Goal: Task Accomplishment & Management: Complete application form

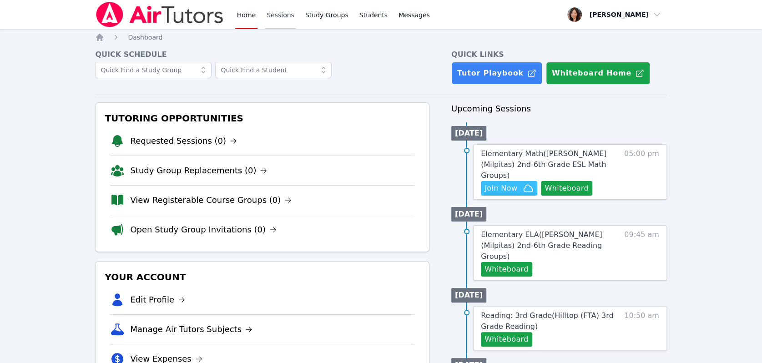
click at [286, 16] on link "Sessions" at bounding box center [280, 14] width 31 height 29
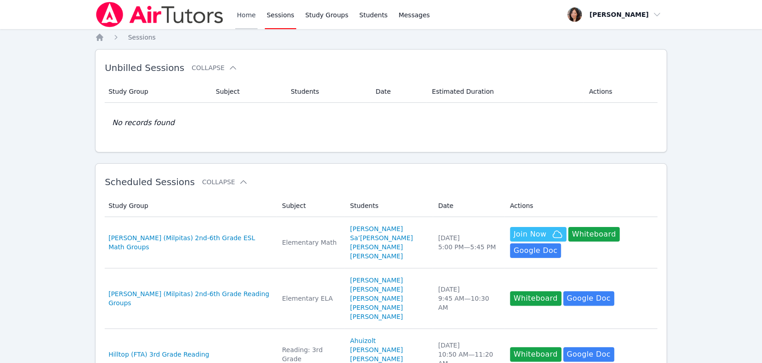
click at [238, 13] on link "Home" at bounding box center [246, 14] width 22 height 29
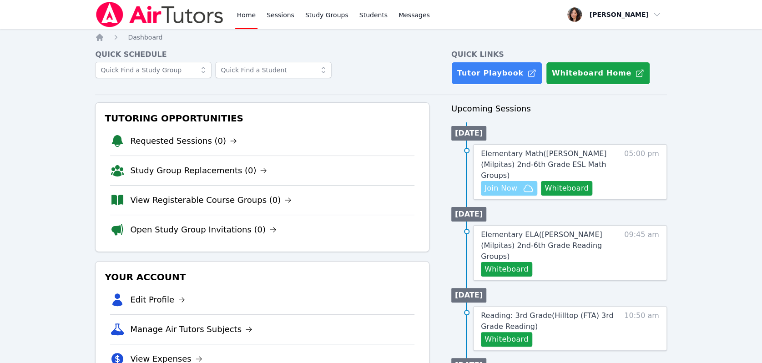
click at [502, 183] on span "Join Now" at bounding box center [500, 188] width 33 height 11
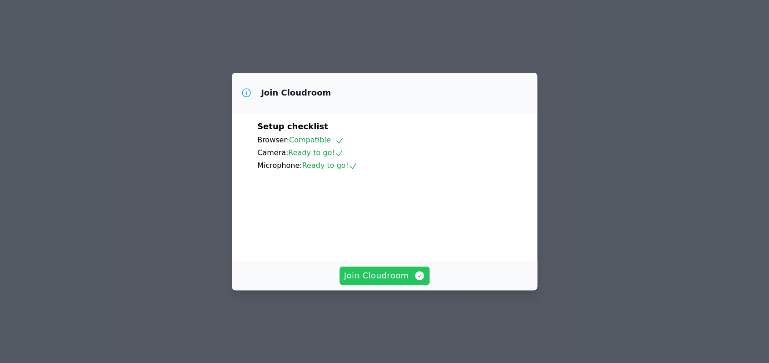
click at [375, 282] on span "Join Cloudroom" at bounding box center [384, 275] width 81 height 13
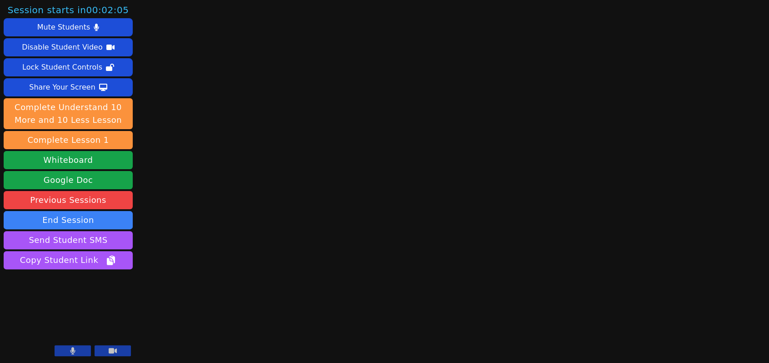
click at [66, 351] on button at bounding box center [73, 350] width 36 height 11
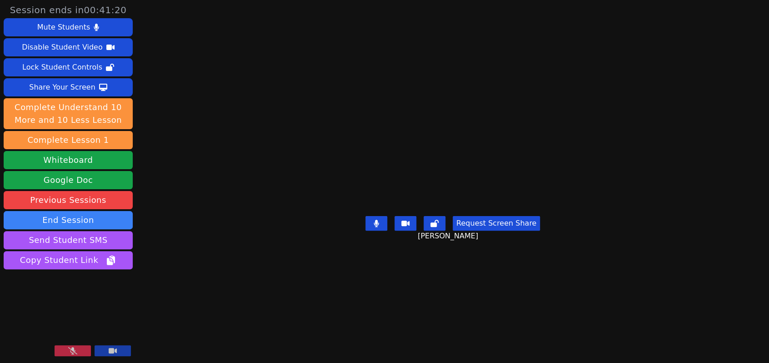
click at [69, 349] on icon at bounding box center [72, 350] width 9 height 7
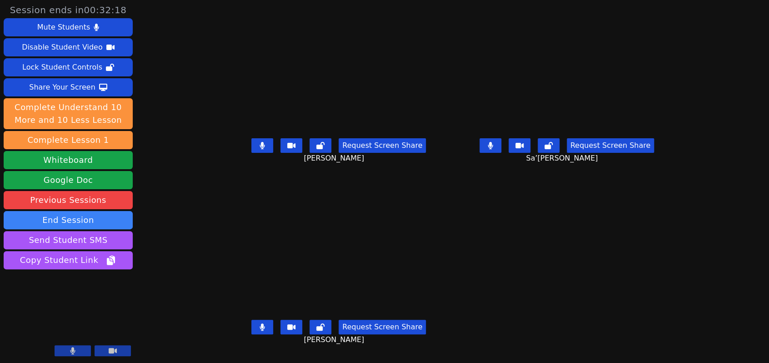
click at [493, 149] on icon at bounding box center [490, 145] width 5 height 7
click at [260, 149] on icon at bounding box center [262, 145] width 5 height 7
click at [260, 331] on icon at bounding box center [262, 326] width 5 height 7
click at [502, 153] on button at bounding box center [491, 145] width 22 height 15
click at [251, 153] on button at bounding box center [262, 145] width 22 height 15
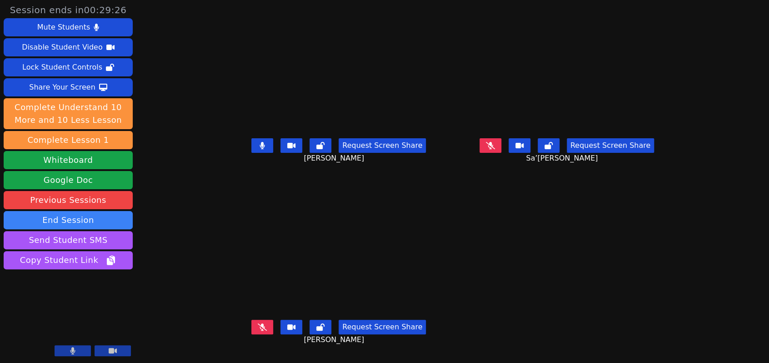
click at [495, 149] on icon at bounding box center [490, 145] width 9 height 7
click at [251, 327] on button at bounding box center [262, 327] width 22 height 15
click at [260, 149] on icon at bounding box center [262, 145] width 5 height 7
click at [251, 334] on button at bounding box center [262, 327] width 22 height 15
click at [251, 152] on button at bounding box center [262, 145] width 22 height 15
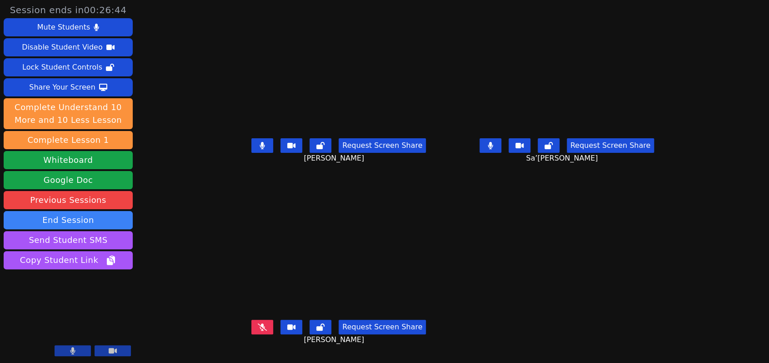
click at [493, 149] on icon at bounding box center [490, 145] width 5 height 7
click at [258, 149] on icon at bounding box center [262, 145] width 9 height 7
click at [316, 149] on icon at bounding box center [320, 145] width 8 height 7
click at [258, 331] on icon at bounding box center [262, 326] width 9 height 7
click at [316, 331] on icon at bounding box center [320, 326] width 8 height 7
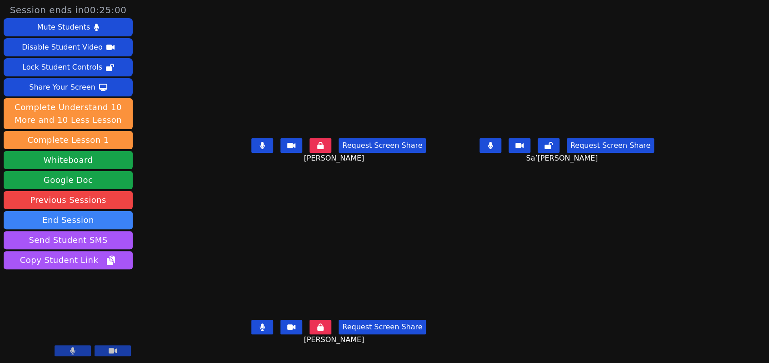
click at [502, 150] on button at bounding box center [491, 145] width 22 height 15
click at [251, 153] on button at bounding box center [262, 145] width 22 height 15
click at [502, 152] on button at bounding box center [491, 145] width 22 height 15
click at [553, 149] on icon at bounding box center [549, 145] width 8 height 7
click at [493, 149] on icon at bounding box center [490, 145] width 5 height 7
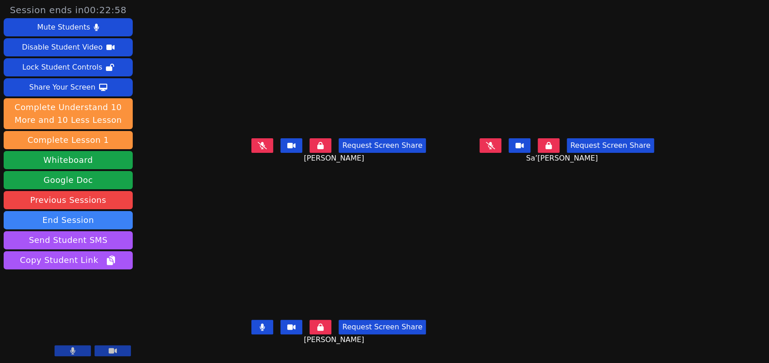
click at [258, 149] on icon at bounding box center [262, 145] width 9 height 7
click at [260, 149] on icon at bounding box center [262, 145] width 5 height 7
click at [260, 331] on icon at bounding box center [262, 326] width 5 height 7
click at [258, 149] on icon at bounding box center [262, 145] width 9 height 7
click at [258, 329] on icon at bounding box center [262, 326] width 9 height 7
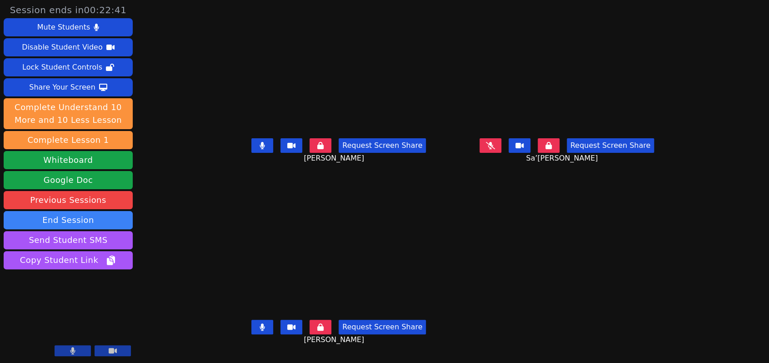
click at [495, 149] on icon at bounding box center [490, 145] width 9 height 7
click at [260, 149] on icon at bounding box center [262, 145] width 5 height 7
click at [493, 149] on icon at bounding box center [490, 145] width 5 height 7
click at [502, 153] on button at bounding box center [491, 145] width 22 height 15
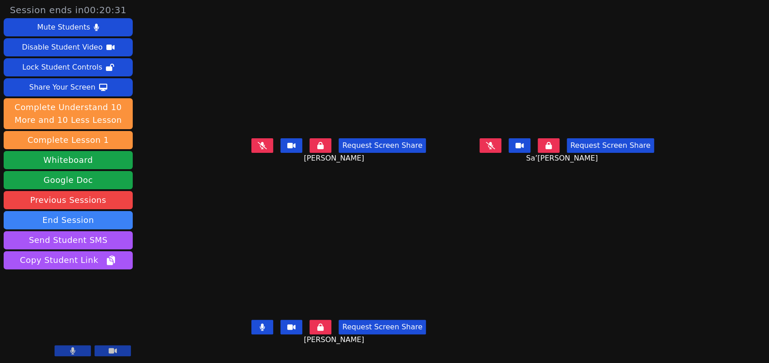
click at [251, 330] on button at bounding box center [262, 327] width 22 height 15
click at [502, 151] on button at bounding box center [491, 145] width 22 height 15
click at [258, 148] on icon at bounding box center [262, 145] width 9 height 7
click at [258, 331] on icon at bounding box center [262, 326] width 9 height 7
click at [260, 149] on icon at bounding box center [262, 145] width 5 height 7
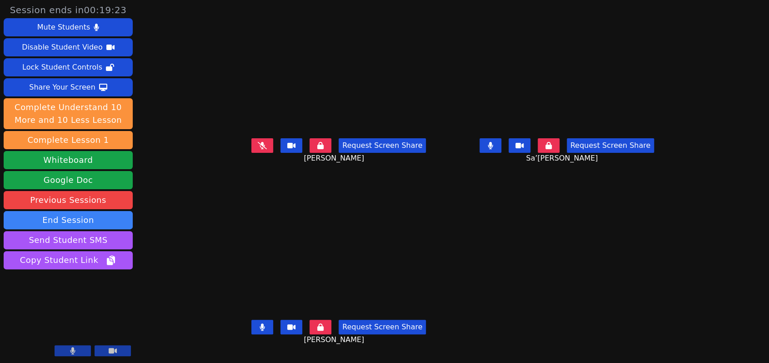
click at [493, 149] on icon at bounding box center [490, 145] width 5 height 7
click at [258, 149] on icon at bounding box center [262, 145] width 9 height 7
click at [260, 149] on icon at bounding box center [262, 145] width 5 height 7
click at [495, 149] on icon at bounding box center [490, 145] width 9 height 7
click at [260, 331] on icon at bounding box center [262, 326] width 5 height 7
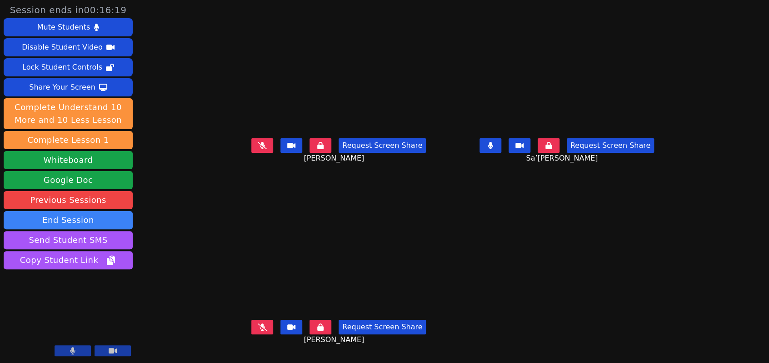
click at [258, 331] on icon at bounding box center [262, 326] width 9 height 7
click at [251, 148] on button at bounding box center [262, 145] width 22 height 15
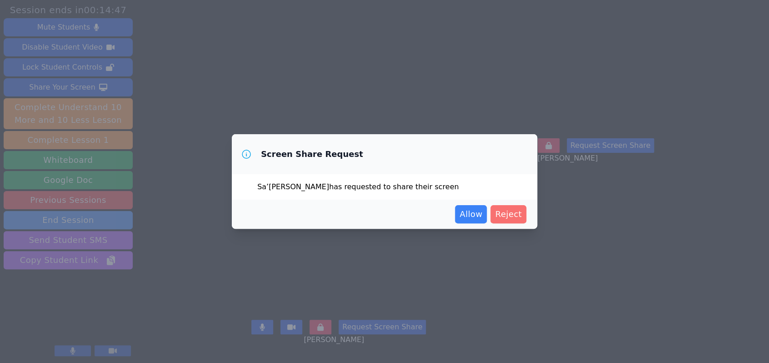
click at [510, 215] on span "Reject" at bounding box center [508, 214] width 27 height 13
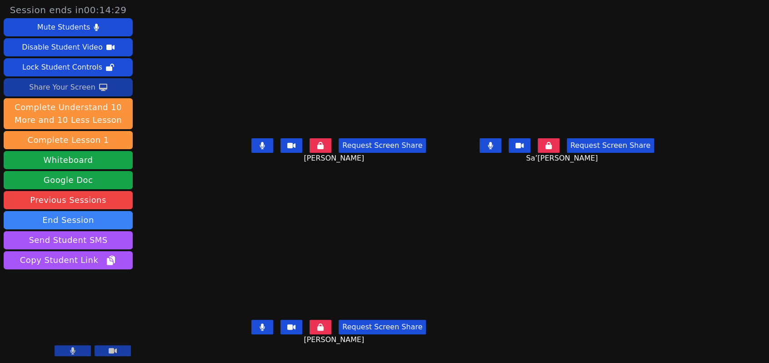
click at [65, 90] on div "Share Your Screen" at bounding box center [62, 87] width 66 height 15
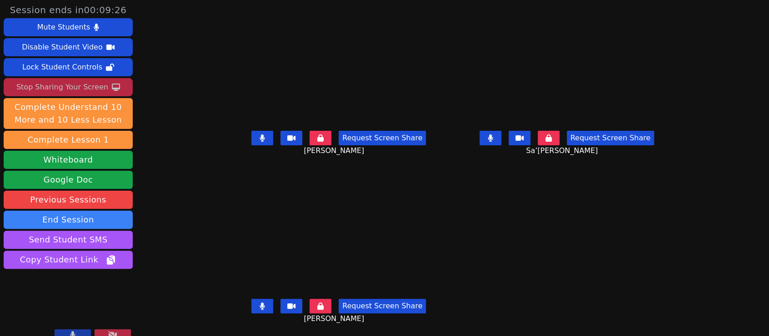
click at [260, 138] on icon at bounding box center [262, 138] width 5 height 7
click at [493, 139] on icon at bounding box center [490, 138] width 5 height 7
click at [251, 143] on button at bounding box center [262, 138] width 22 height 15
click at [498, 131] on button at bounding box center [491, 138] width 22 height 15
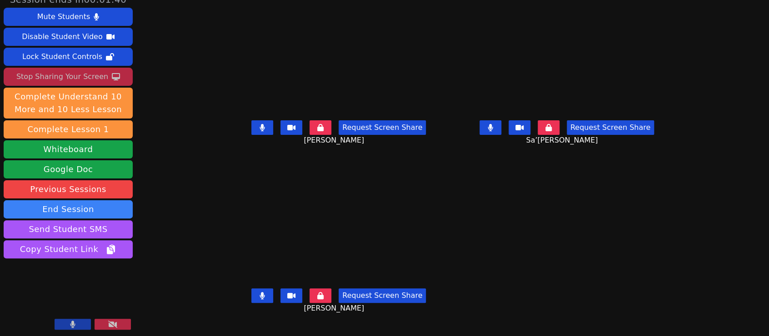
click at [152, 146] on div "Session ends in 00:01:40 Mute Students Disable Student Video Lock Student Contr…" at bounding box center [384, 158] width 769 height 336
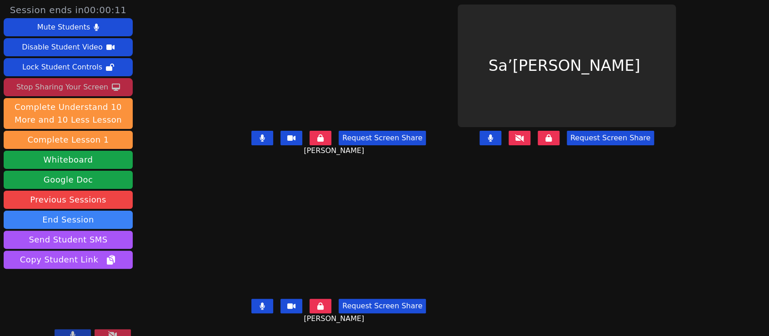
scroll to position [0, 0]
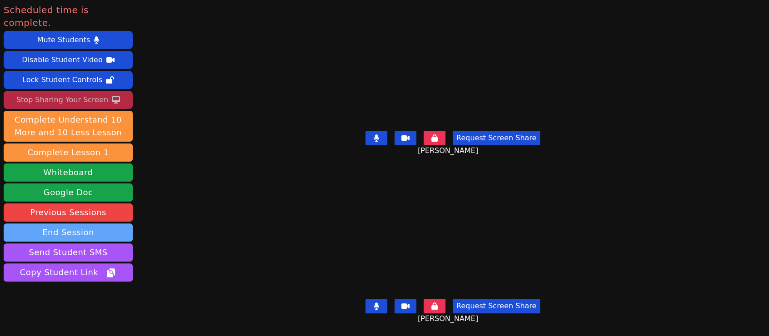
click at [83, 224] on button "End Session" at bounding box center [68, 233] width 129 height 18
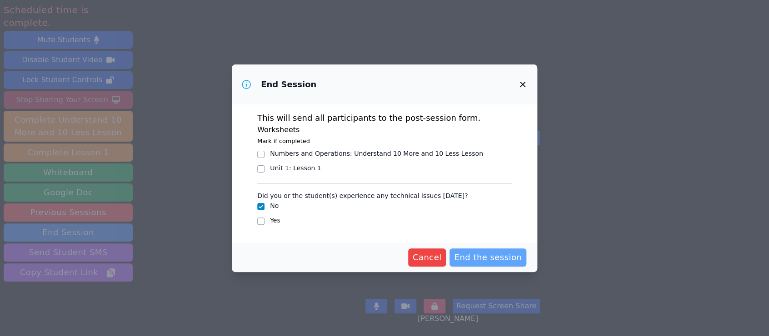
click at [500, 253] on span "End the session" at bounding box center [488, 257] width 68 height 13
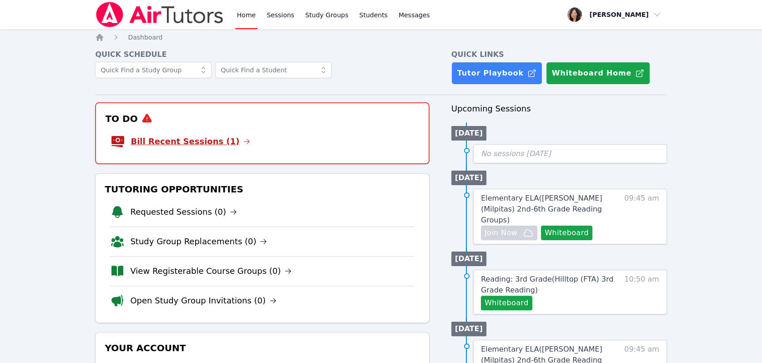
click at [166, 141] on link "Bill Recent Sessions (1)" at bounding box center [190, 141] width 120 height 13
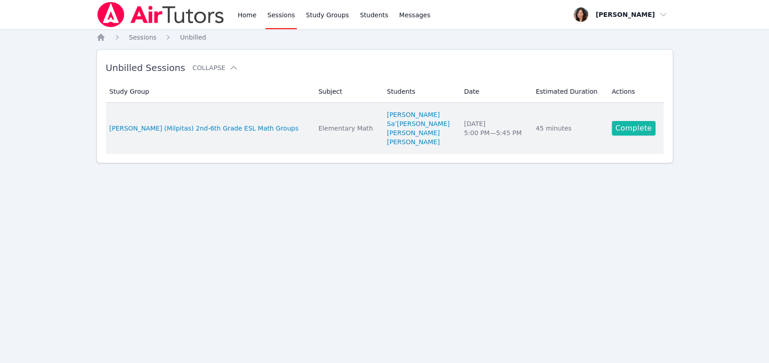
click at [623, 129] on link "Complete" at bounding box center [634, 128] width 44 height 15
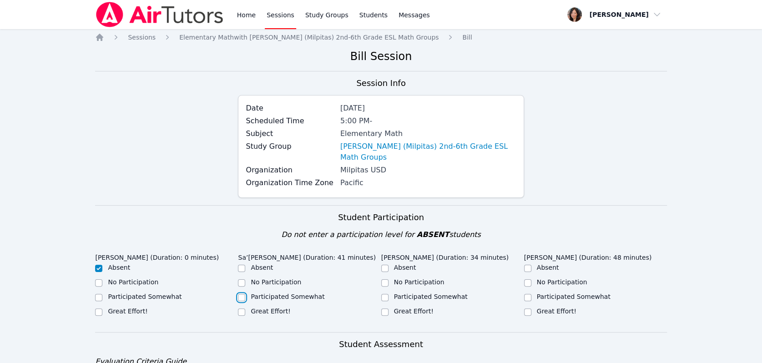
click at [242, 294] on input "Participated Somewhat" at bounding box center [241, 297] width 7 height 7
checkbox input "true"
click at [382, 294] on input "Participated Somewhat" at bounding box center [384, 297] width 7 height 7
checkbox input "true"
click at [531, 294] on input "Participated Somewhat" at bounding box center [527, 297] width 7 height 7
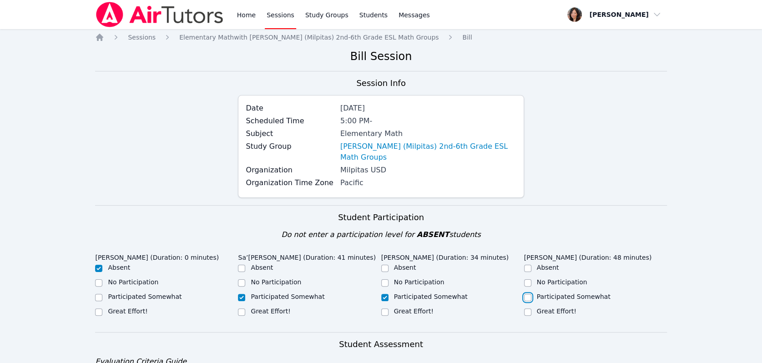
checkbox input "true"
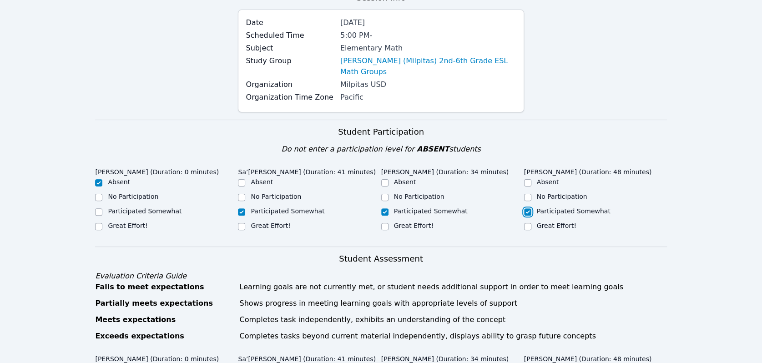
scroll to position [202, 0]
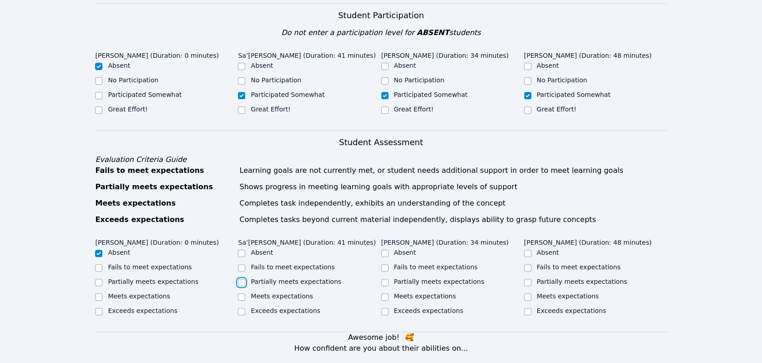
click at [245, 277] on div at bounding box center [241, 282] width 7 height 11
click at [386, 279] on input "Partially meets expectations" at bounding box center [384, 282] width 7 height 7
checkbox input "true"
click at [524, 279] on input "Partially meets expectations" at bounding box center [527, 282] width 7 height 7
checkbox input "true"
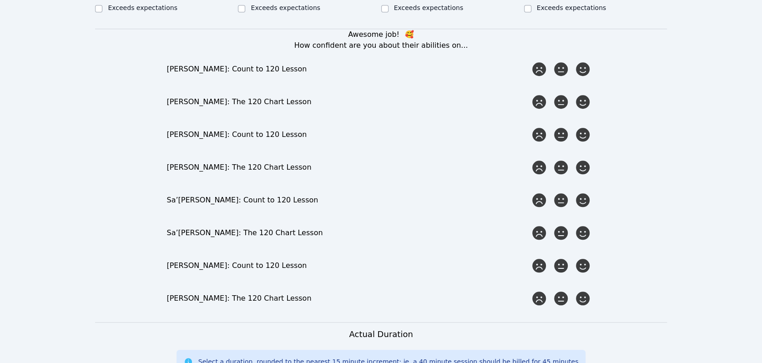
scroll to position [505, 0]
click at [565, 60] on icon at bounding box center [560, 68] width 16 height 16
click at [0, 0] on input "radio" at bounding box center [0, 0] width 0 height 0
click at [559, 93] on icon at bounding box center [560, 101] width 16 height 16
click at [0, 0] on input "radio" at bounding box center [0, 0] width 0 height 0
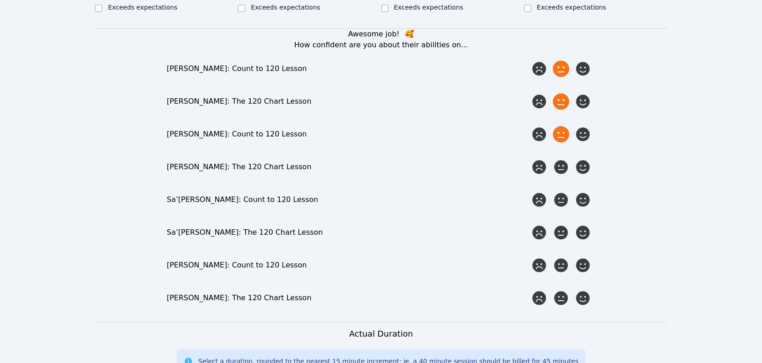
click at [562, 126] on icon at bounding box center [560, 134] width 16 height 16
click at [0, 0] on input "radio" at bounding box center [0, 0] width 0 height 0
click at [560, 159] on icon at bounding box center [560, 167] width 16 height 16
click at [0, 0] on input "radio" at bounding box center [0, 0] width 0 height 0
click at [562, 191] on icon at bounding box center [560, 199] width 16 height 16
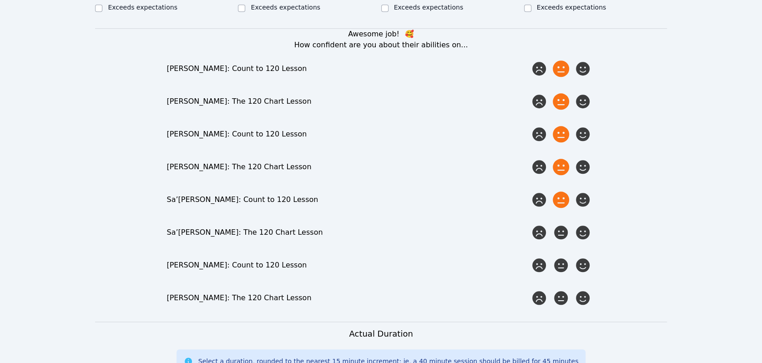
click at [0, 0] on input "radio" at bounding box center [0, 0] width 0 height 0
click at [564, 226] on icon at bounding box center [560, 232] width 16 height 16
click at [0, 0] on input "radio" at bounding box center [0, 0] width 0 height 0
click at [560, 257] on icon at bounding box center [560, 265] width 16 height 16
click at [0, 0] on input "radio" at bounding box center [0, 0] width 0 height 0
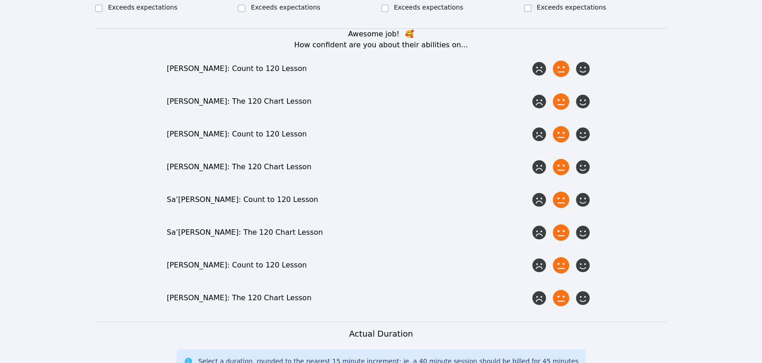
click at [557, 290] on icon at bounding box center [560, 298] width 16 height 16
click at [0, 0] on input "radio" at bounding box center [0, 0] width 0 height 0
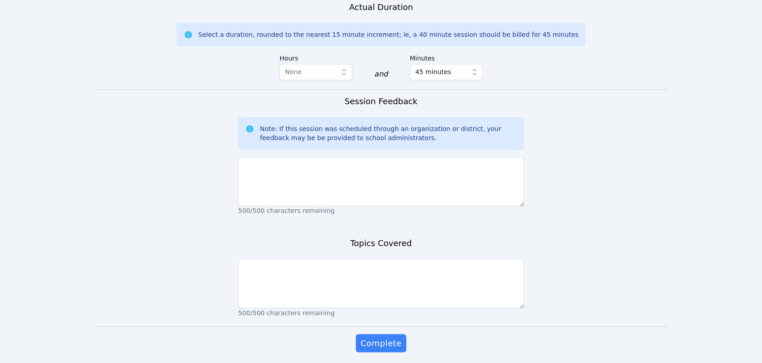
scroll to position [853, 0]
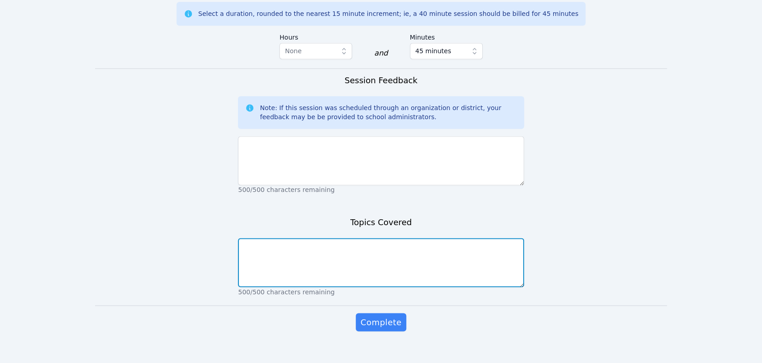
click at [396, 241] on textarea at bounding box center [381, 262] width 286 height 49
type textarea "The 120 Chart"
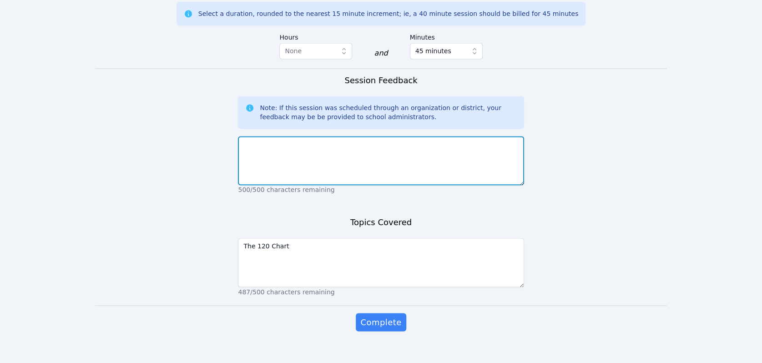
click at [366, 142] on textarea at bounding box center [381, 160] width 286 height 49
drag, startPoint x: 359, startPoint y: 142, endPoint x: 372, endPoint y: 147, distance: 14.4
click at [372, 147] on textarea "Today's lesson was on the 120 chart, focusing on 1 more, 5 more, 1 less than a …" at bounding box center [381, 160] width 286 height 49
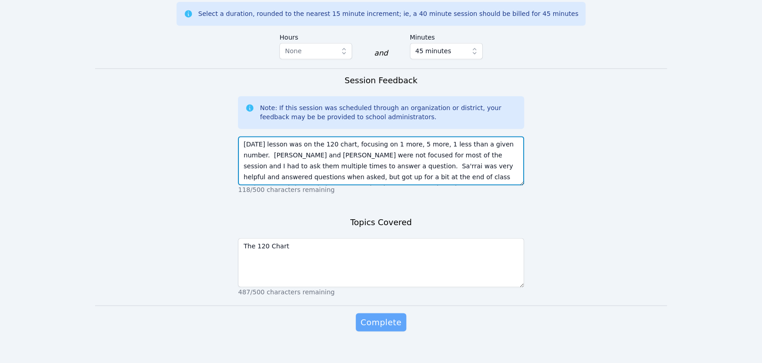
type textarea "Today's lesson was on the 120 chart, focusing on 1 more, 5 more, 1 less than a …"
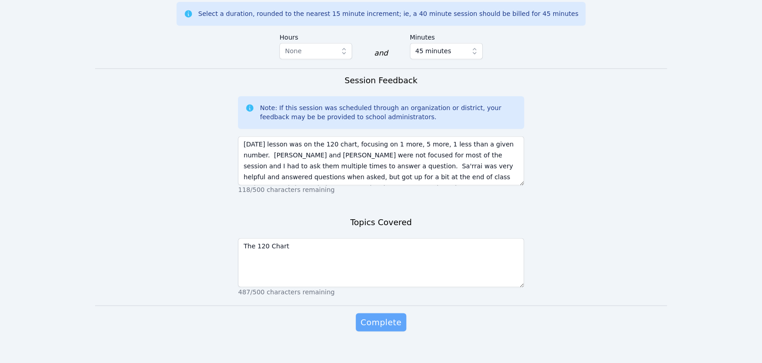
click at [397, 316] on span "Complete" at bounding box center [380, 322] width 41 height 13
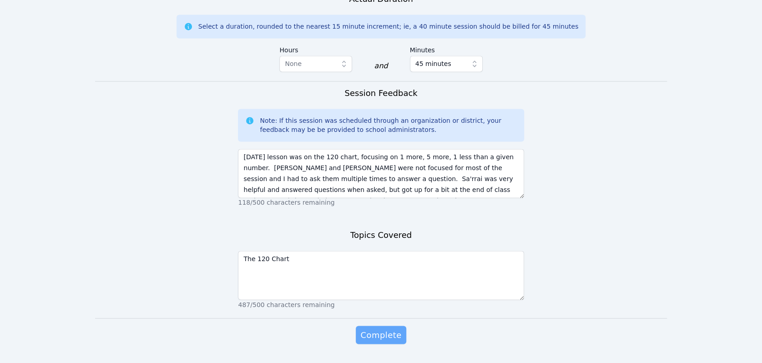
scroll to position [866, 0]
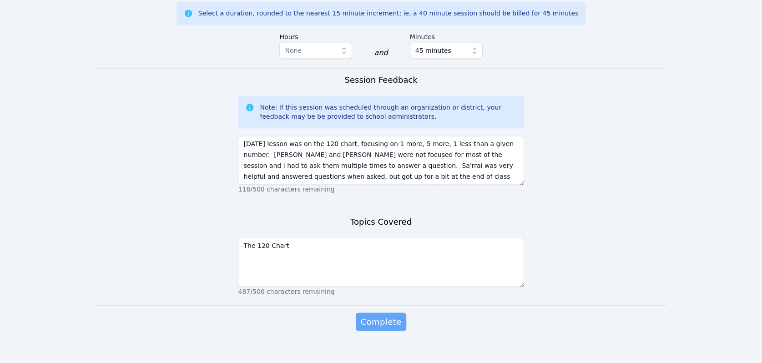
click at [371, 315] on span "Complete" at bounding box center [380, 321] width 41 height 13
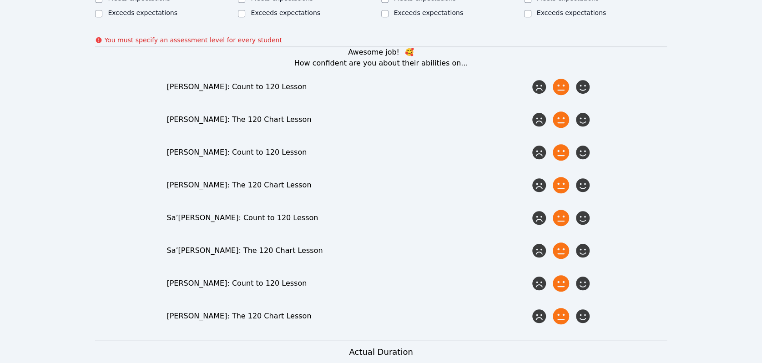
scroll to position [310, 0]
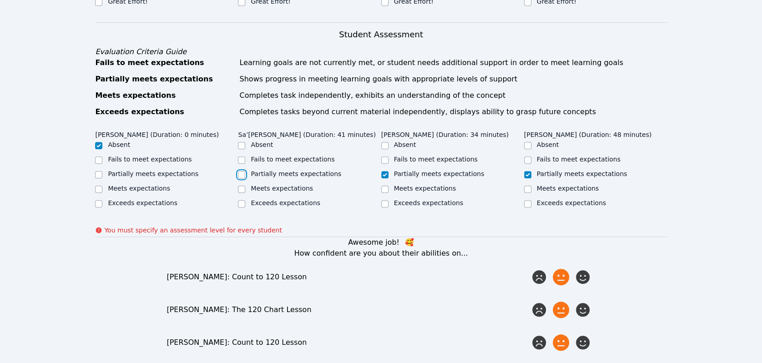
click at [240, 171] on input "Partially meets expectations" at bounding box center [241, 174] width 7 height 7
checkbox input "true"
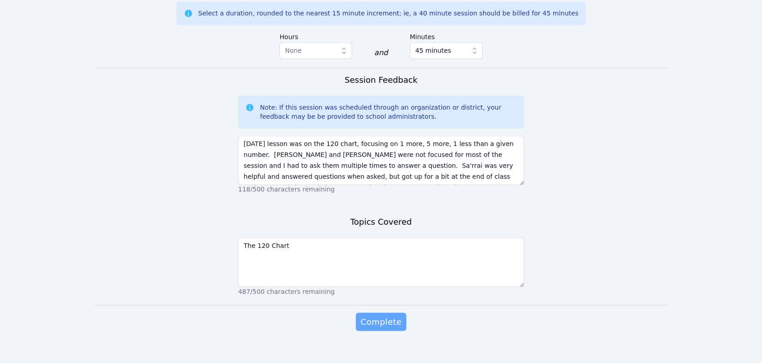
click at [367, 315] on span "Complete" at bounding box center [380, 321] width 41 height 13
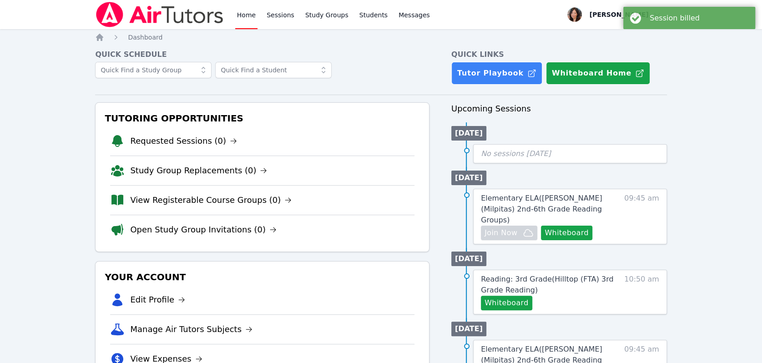
click at [231, 143] on li "Requested Sessions (0)" at bounding box center [262, 140] width 304 height 29
click at [215, 139] on link "Requested Sessions (0)" at bounding box center [183, 141] width 107 height 13
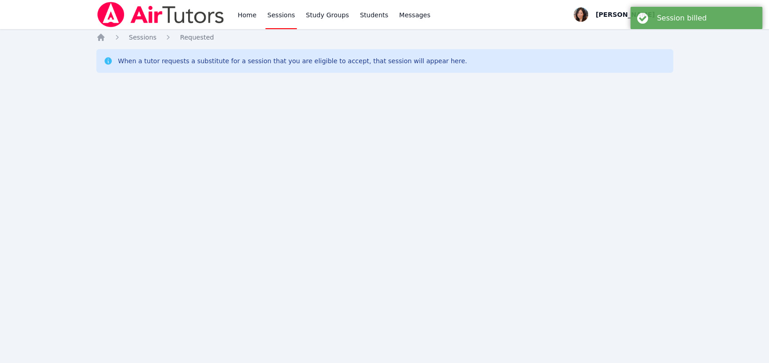
click at [277, 14] on link "Sessions" at bounding box center [281, 14] width 31 height 29
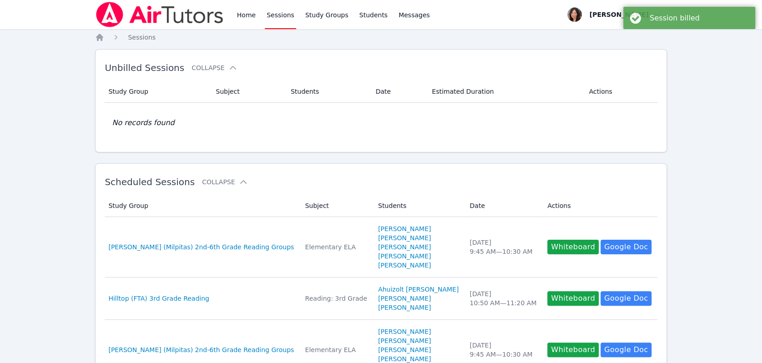
click at [276, 17] on link "Sessions" at bounding box center [280, 14] width 31 height 29
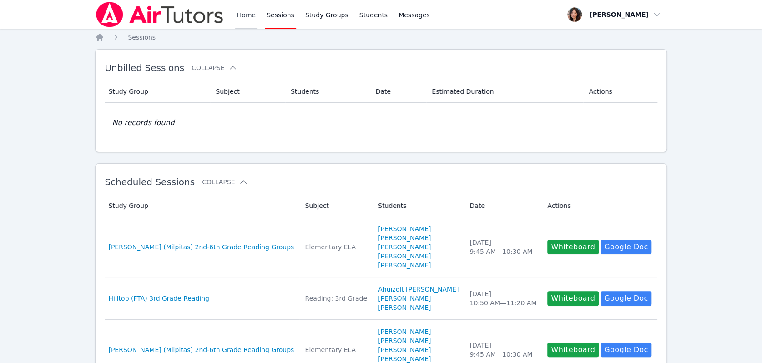
click at [252, 17] on link "Home" at bounding box center [246, 14] width 22 height 29
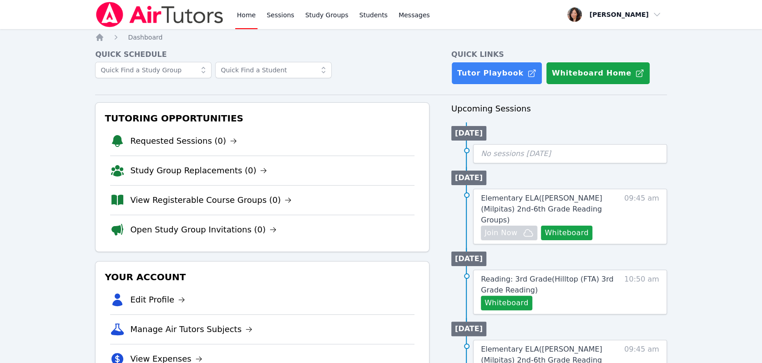
click at [252, 17] on link "Home" at bounding box center [246, 14] width 22 height 29
click at [268, 11] on link "Sessions" at bounding box center [280, 14] width 31 height 29
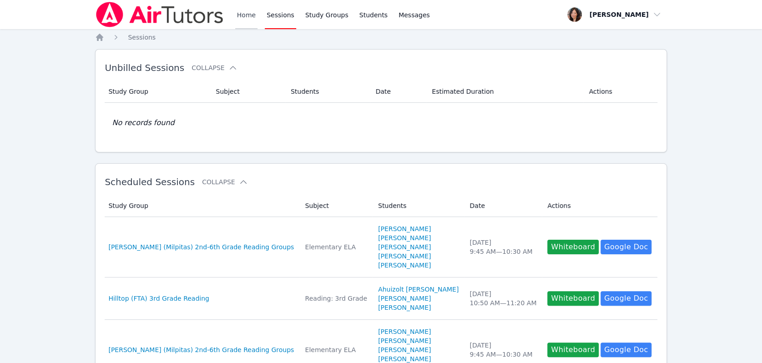
click at [237, 15] on link "Home" at bounding box center [246, 14] width 22 height 29
